Goal: Navigation & Orientation: Find specific page/section

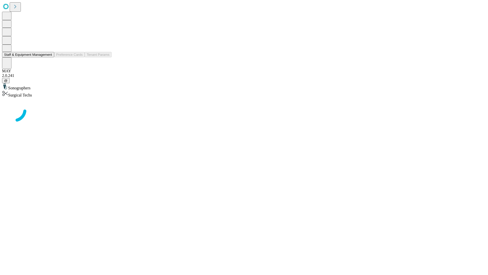
click at [49, 57] on button "Staff & Equipment Management" at bounding box center [28, 54] width 52 height 5
